Goal: Transaction & Acquisition: Subscribe to service/newsletter

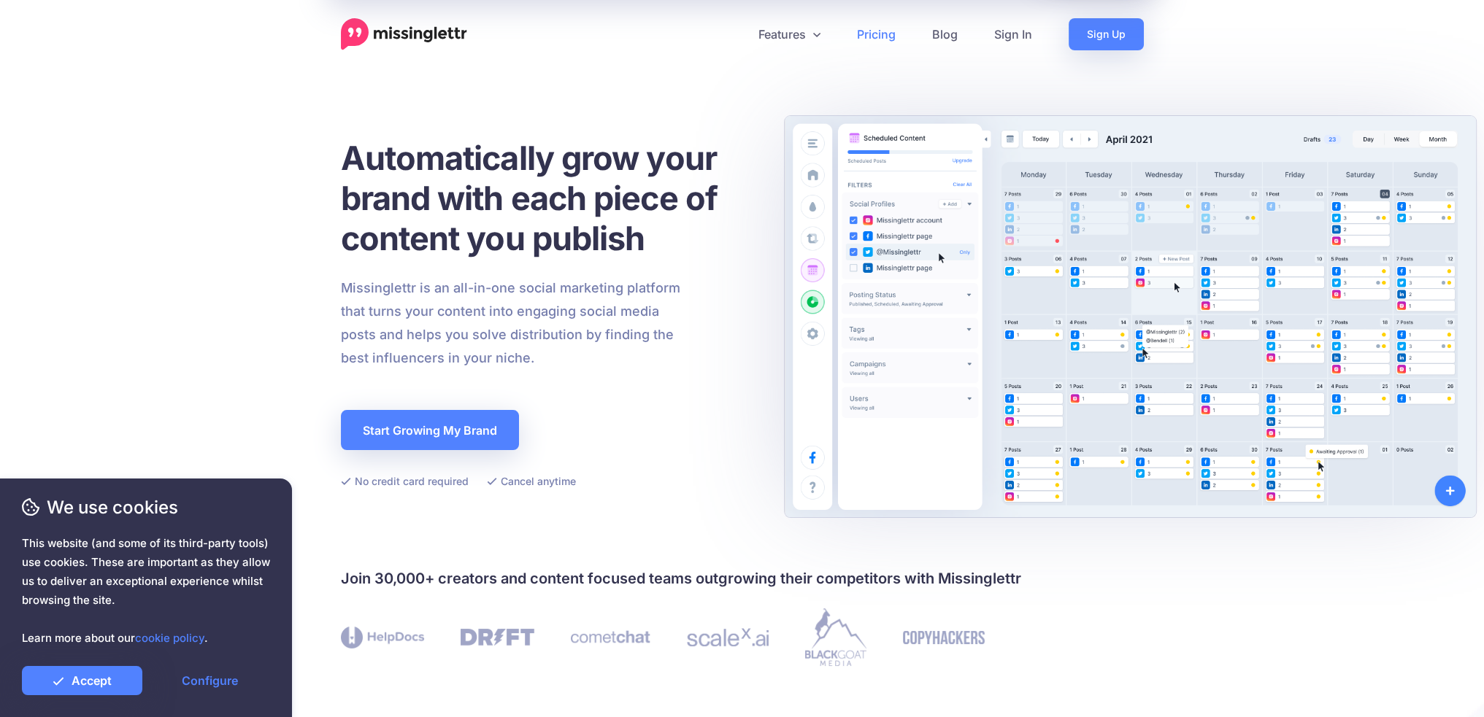
click at [873, 31] on link "Pricing" at bounding box center [875, 34] width 75 height 32
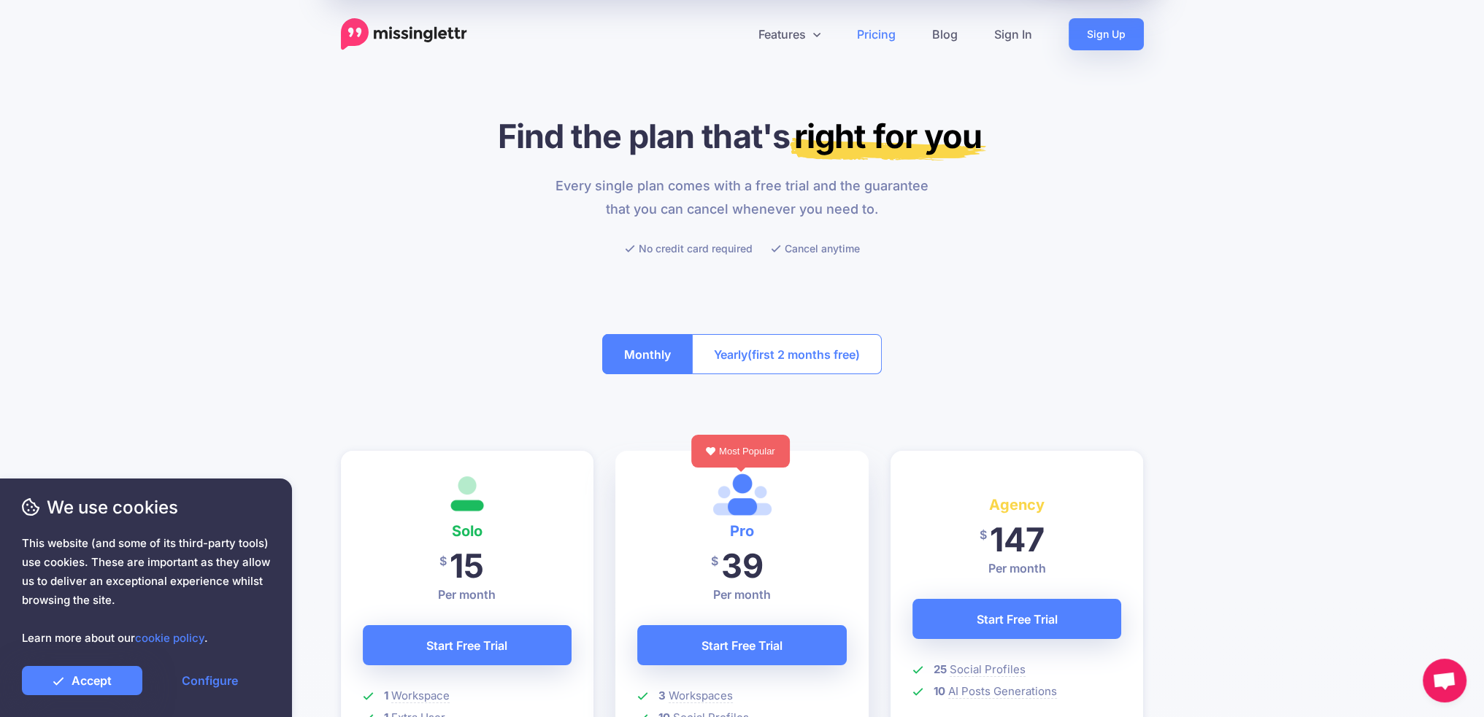
click at [768, 358] on span "(first 2 months free)" at bounding box center [803, 354] width 112 height 23
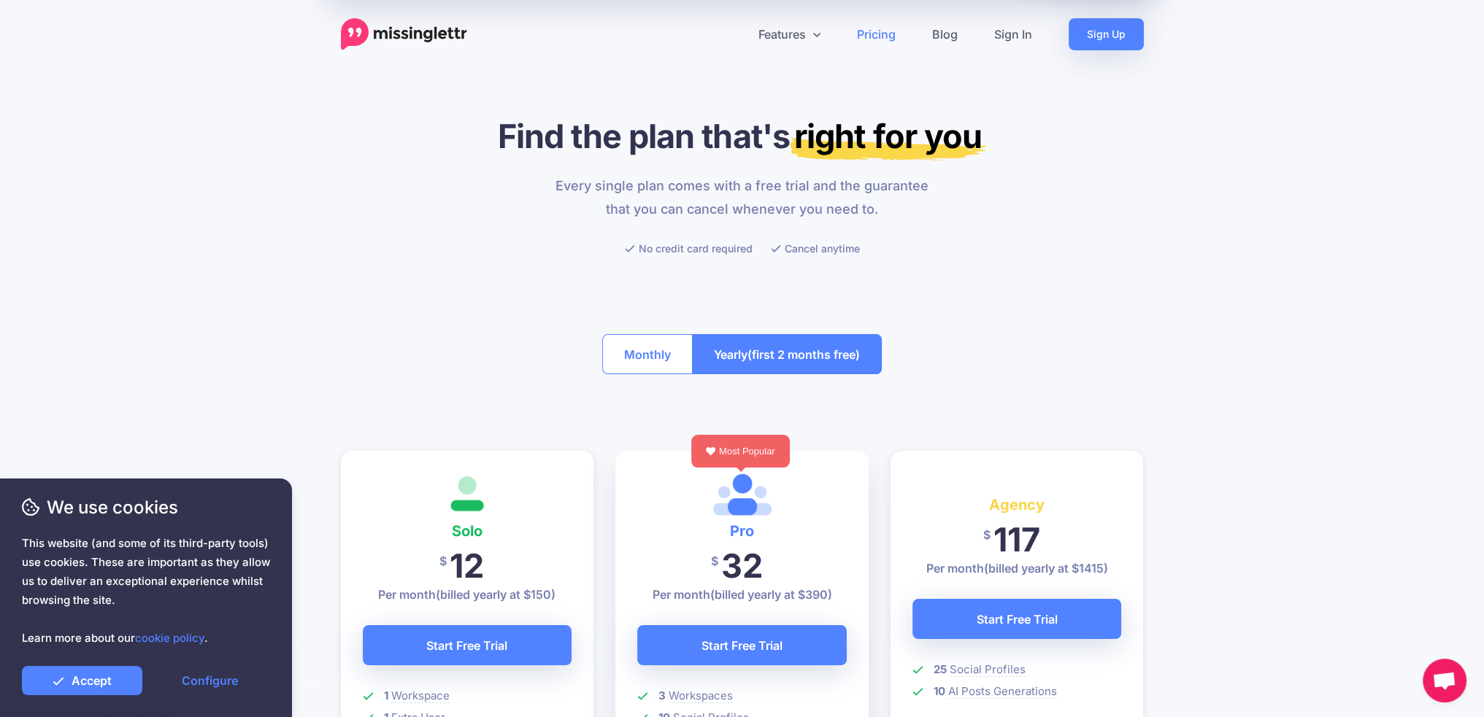
scroll to position [486, 0]
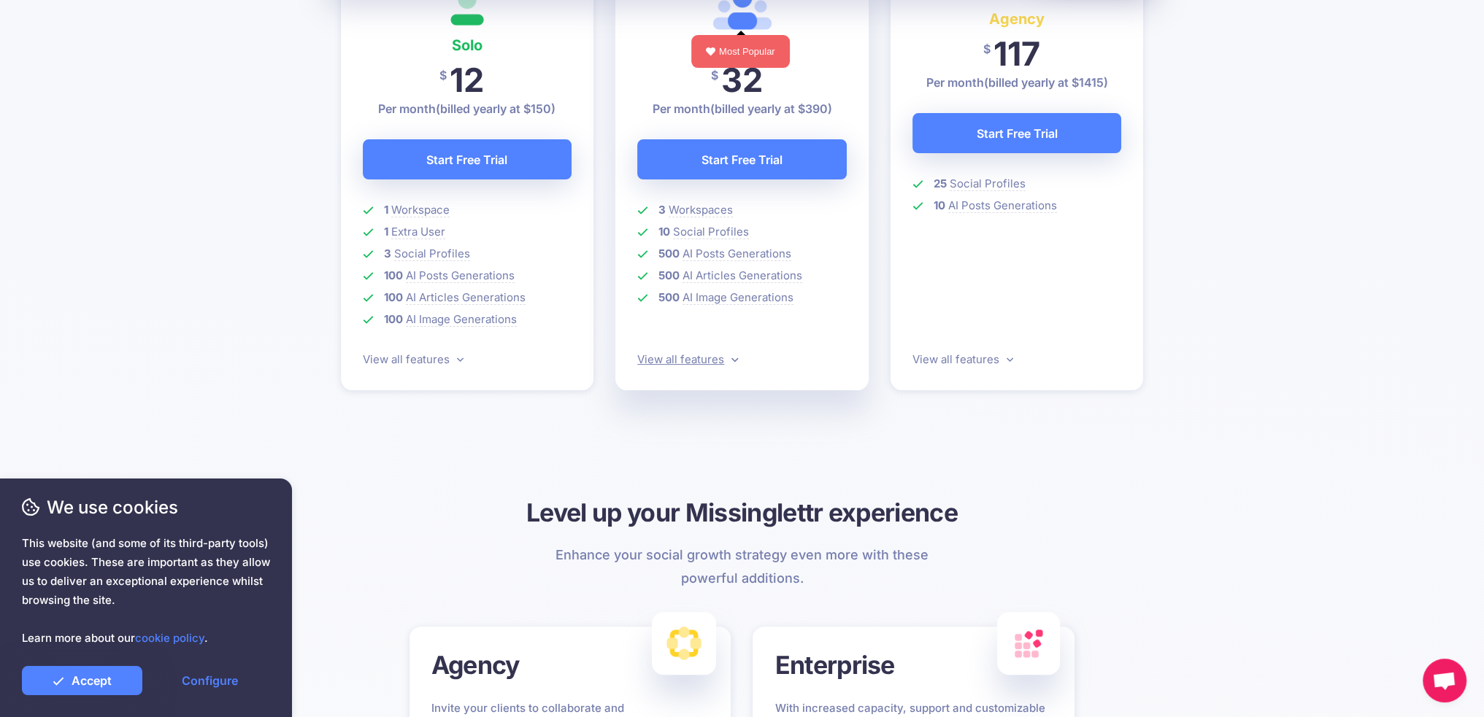
click at [712, 358] on link "View all features" at bounding box center [687, 359] width 101 height 14
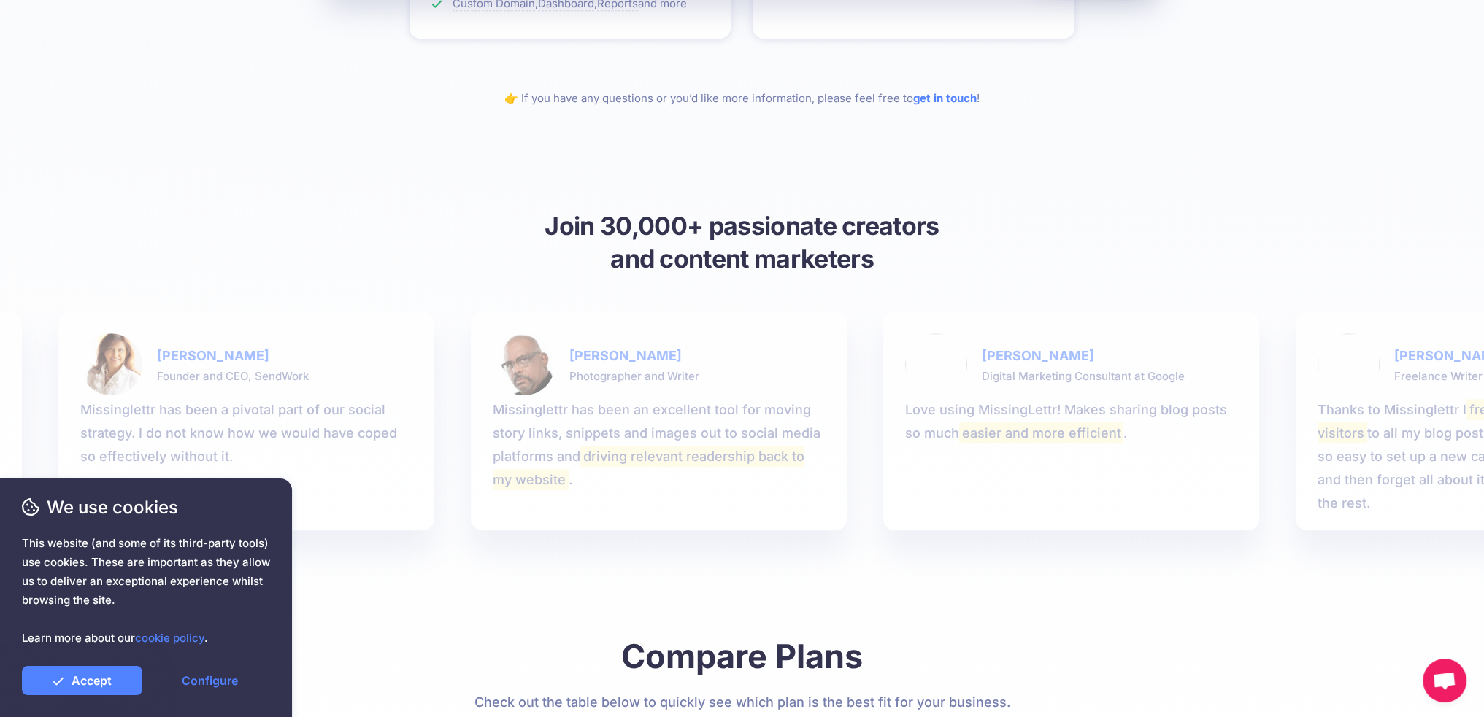
scroll to position [2086, 0]
